Goal: Task Accomplishment & Management: Manage account settings

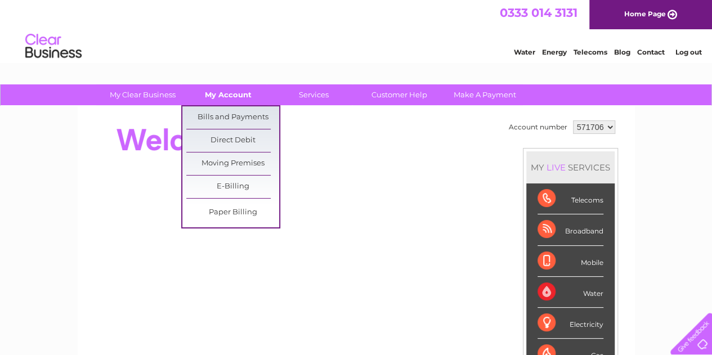
click at [214, 88] on link "My Account" at bounding box center [228, 94] width 93 height 21
click at [214, 119] on link "Bills and Payments" at bounding box center [232, 117] width 93 height 23
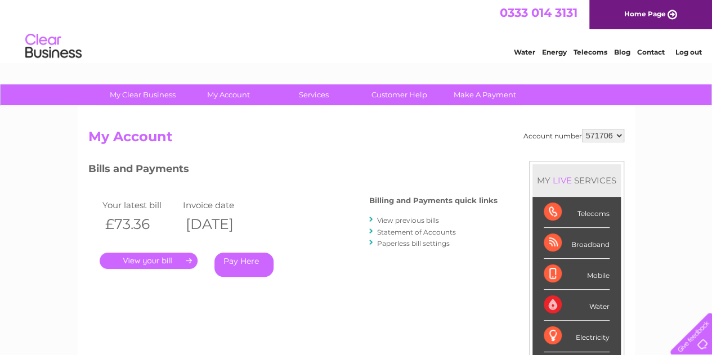
click at [176, 265] on link "." at bounding box center [149, 261] width 98 height 16
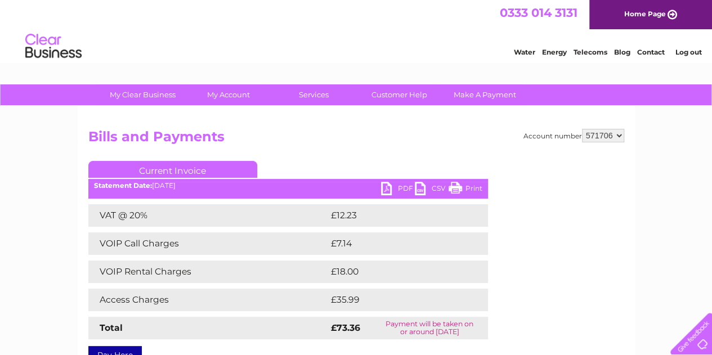
click at [398, 183] on link "PDF" at bounding box center [398, 190] width 34 height 16
click at [402, 187] on link "PDF" at bounding box center [398, 190] width 34 height 16
